Goal: Transaction & Acquisition: Subscribe to service/newsletter

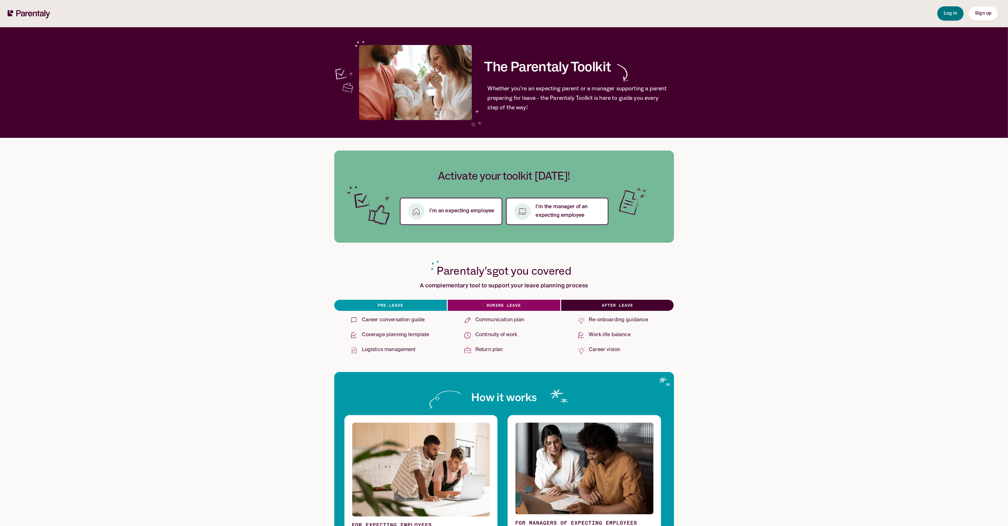
click at [985, 14] on span "Sign up" at bounding box center [983, 13] width 16 height 4
